Goal: Transaction & Acquisition: Download file/media

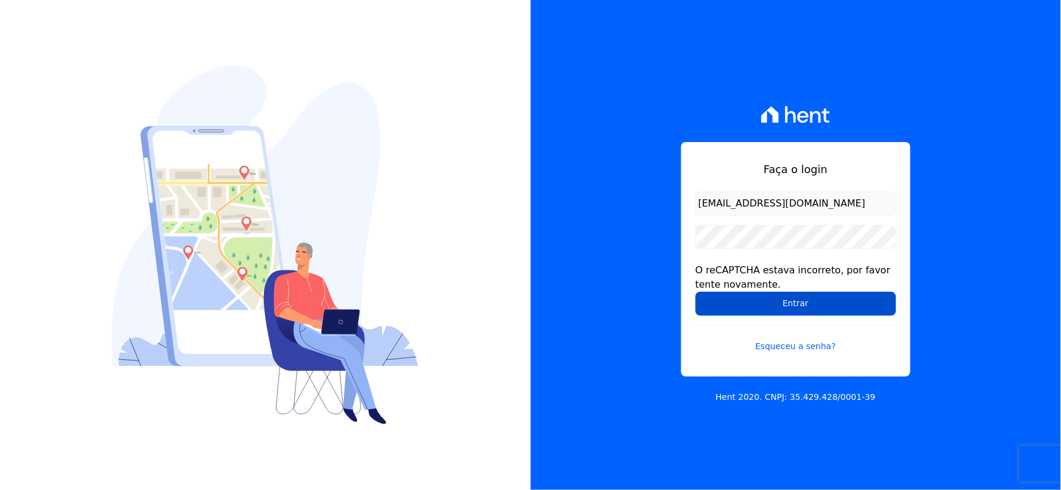
click at [721, 307] on input "Entrar" at bounding box center [796, 304] width 201 height 24
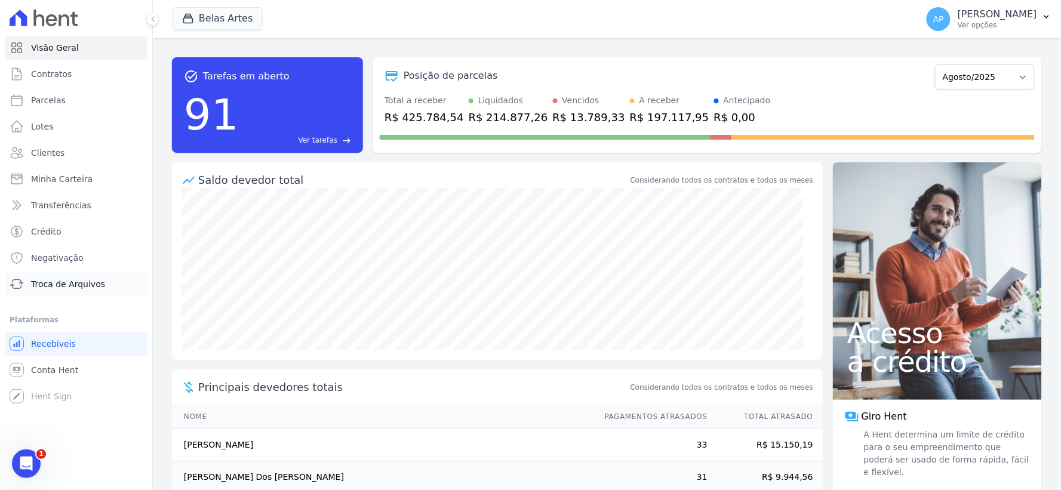
click at [60, 288] on span "Troca de Arquivos" at bounding box center [68, 284] width 74 height 12
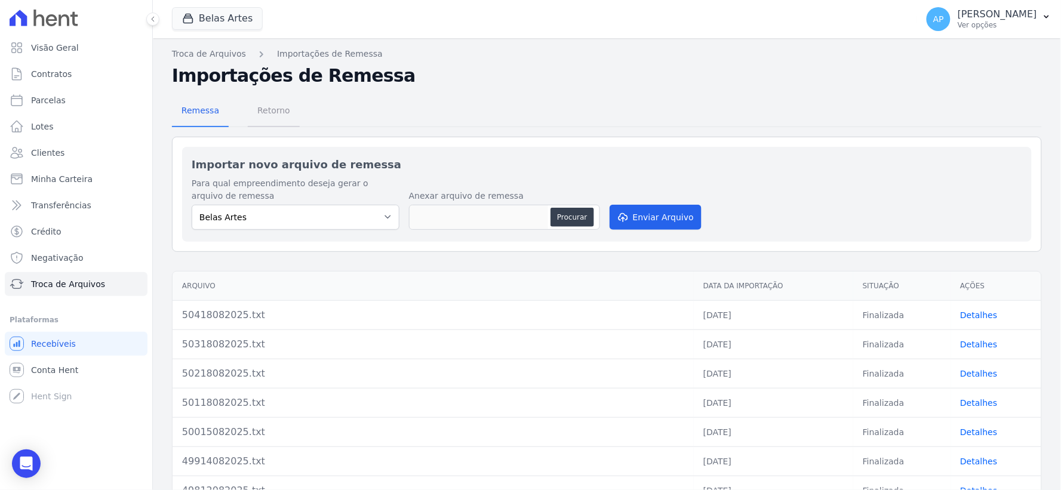
click at [265, 109] on span "Retorno" at bounding box center [273, 111] width 47 height 24
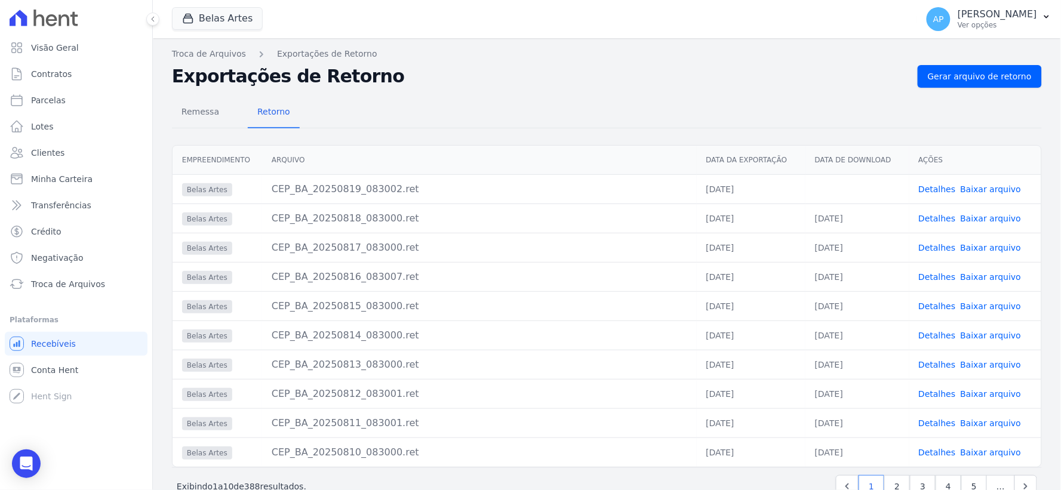
click at [977, 190] on link "Baixar arquivo" at bounding box center [991, 190] width 61 height 10
click at [43, 106] on span "Parcelas" at bounding box center [48, 100] width 35 height 12
select select
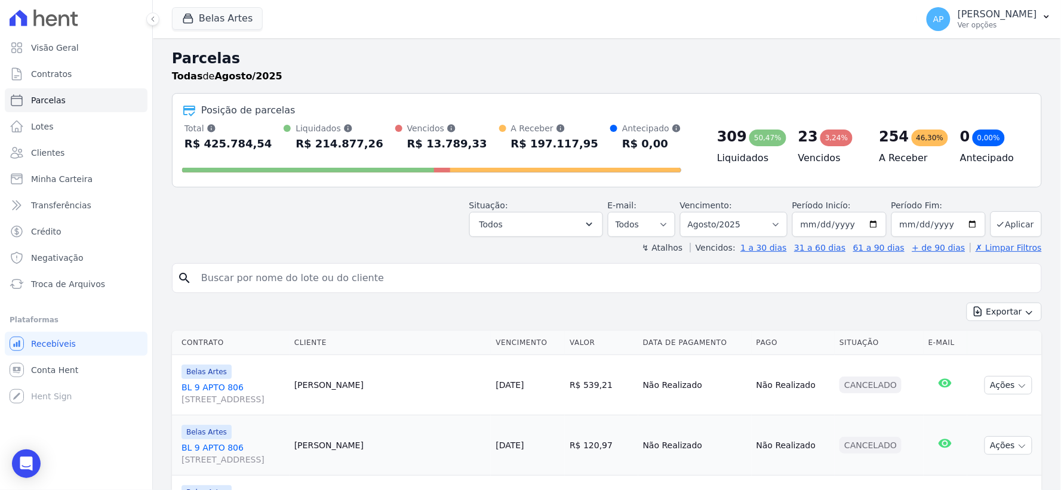
click at [316, 277] on input "search" at bounding box center [615, 278] width 843 height 24
paste input "[PERSON_NAME]"
type input "[PERSON_NAME]"
select select
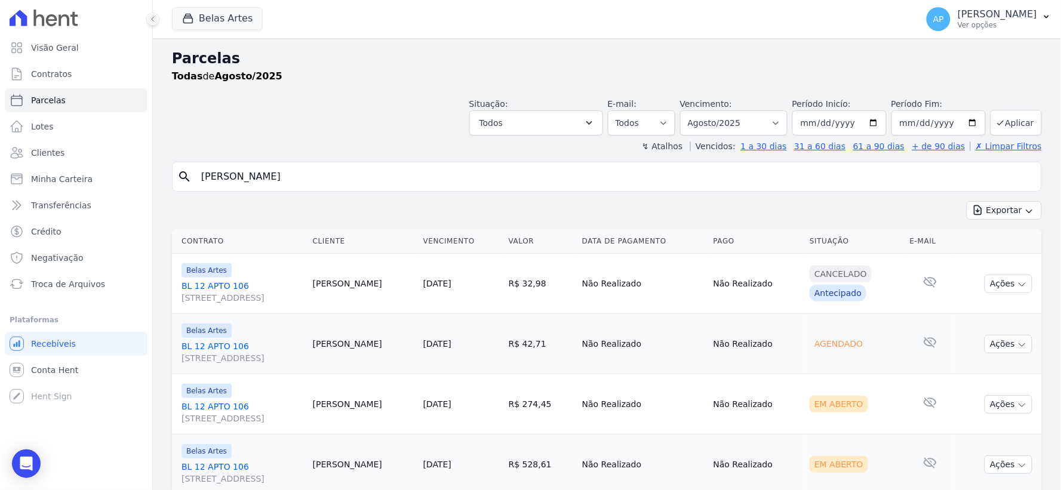
scroll to position [102, 0]
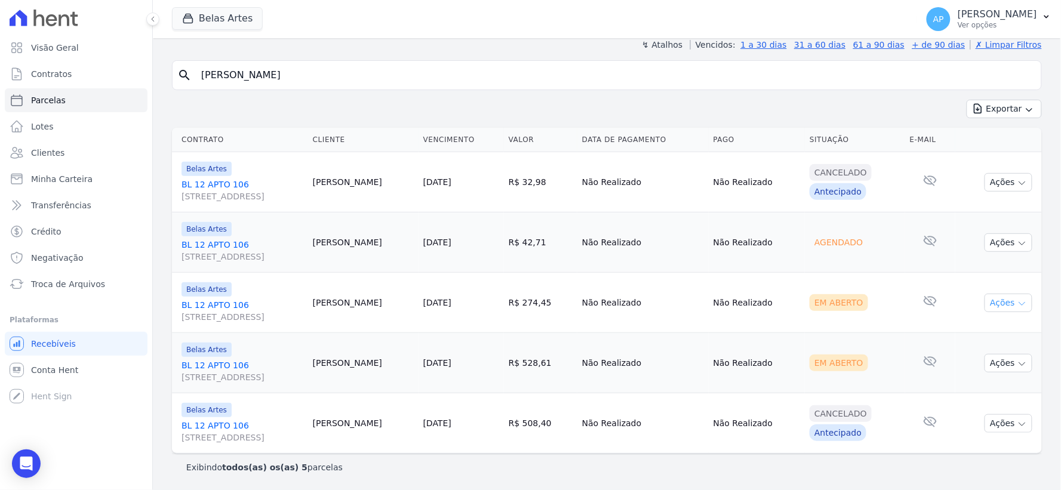
click at [998, 302] on button "Ações" at bounding box center [1009, 303] width 48 height 19
click at [979, 325] on link "Ver boleto" at bounding box center [1003, 330] width 115 height 22
click at [878, 393] on td "Cancelado Antecipado" at bounding box center [855, 423] width 100 height 60
click at [1000, 369] on button "Ações" at bounding box center [1009, 363] width 48 height 19
click at [964, 390] on link "Ver boleto" at bounding box center [1003, 390] width 115 height 22
